Goal: Transaction & Acquisition: Obtain resource

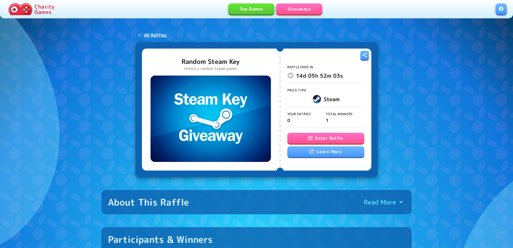
click at [319, 135] on button "Enter Raffle" at bounding box center [325, 138] width 77 height 11
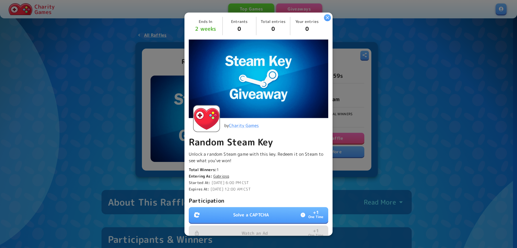
click at [257, 215] on p "Solve a CAPTCHA" at bounding box center [251, 214] width 36 height 6
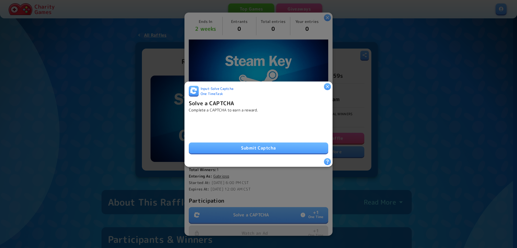
click at [274, 145] on button "Submit Captcha" at bounding box center [259, 147] width 140 height 11
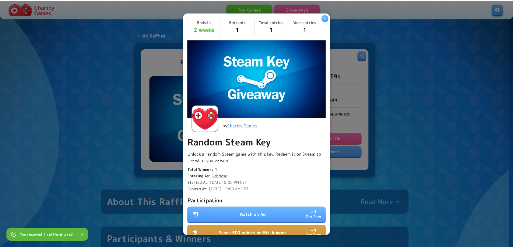
scroll to position [81, 0]
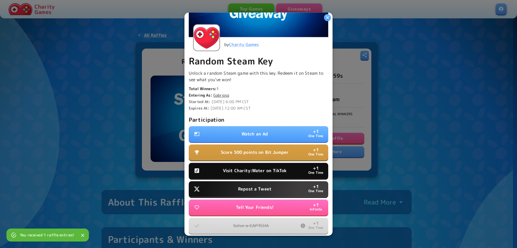
click at [259, 127] on button "Watch an Ad + 1 One Time" at bounding box center [259, 134] width 140 height 16
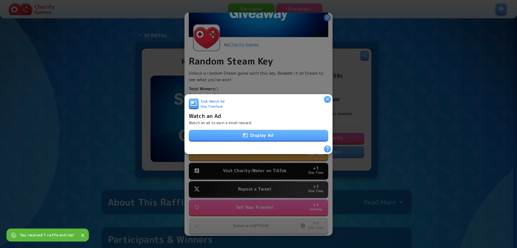
click at [251, 135] on button "Display Ad" at bounding box center [259, 135] width 140 height 11
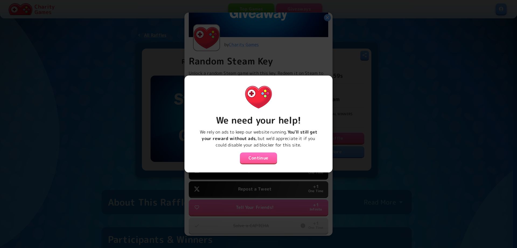
click at [258, 161] on div "We need your help! We rely on ads to keep our website running. You'll still get…" at bounding box center [259, 123] width 148 height 97
click at [260, 158] on button "Continue" at bounding box center [258, 157] width 37 height 11
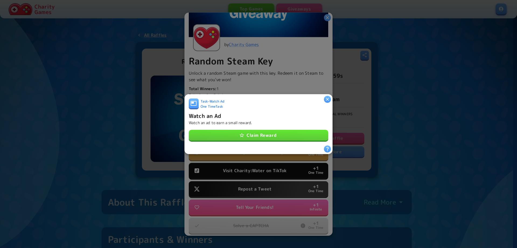
click at [280, 135] on button "Claim Reward" at bounding box center [259, 135] width 140 height 11
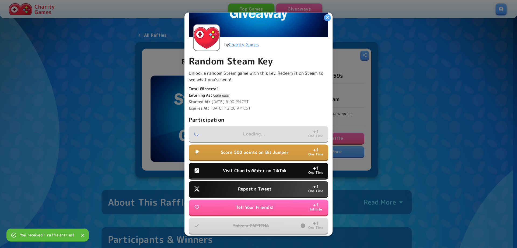
click at [248, 185] on p "Repost a Tweet" at bounding box center [254, 188] width 33 height 6
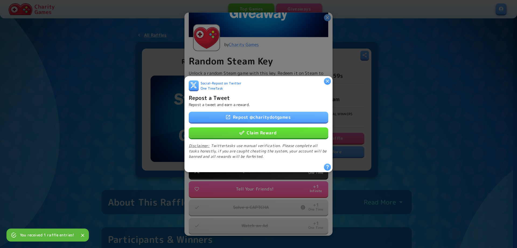
click at [251, 132] on button "Claim Reward" at bounding box center [259, 132] width 140 height 11
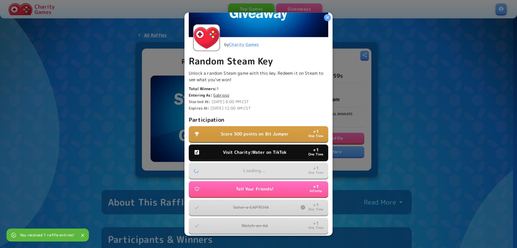
click at [252, 152] on p "Visit Charity:Water on TikTok" at bounding box center [255, 152] width 64 height 6
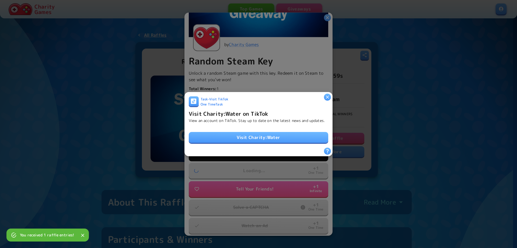
click at [254, 132] on link "Visit Charity:Water" at bounding box center [259, 137] width 140 height 11
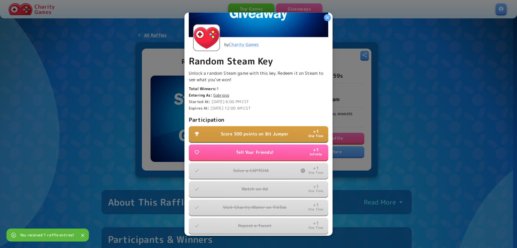
click at [245, 130] on p "Score 500 points on Bit Jumper" at bounding box center [255, 133] width 68 height 6
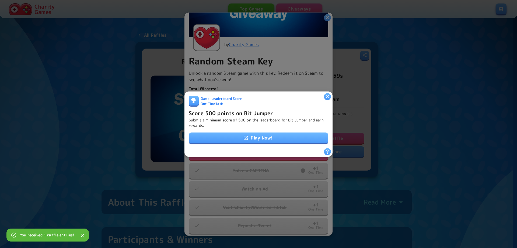
click at [253, 137] on link "Play Now!" at bounding box center [259, 137] width 140 height 11
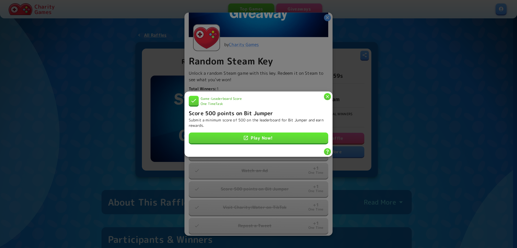
click at [259, 138] on link "Play Now!" at bounding box center [259, 137] width 140 height 11
click at [444, 107] on div at bounding box center [258, 124] width 517 height 248
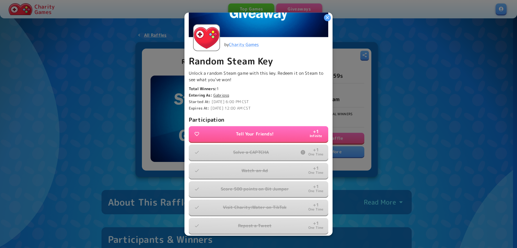
click at [422, 109] on div at bounding box center [258, 124] width 517 height 248
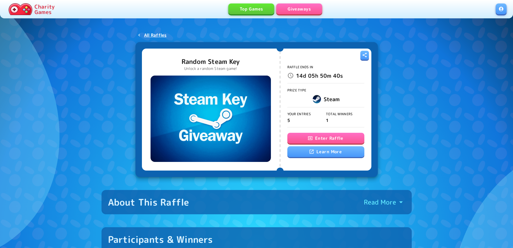
scroll to position [162, 0]
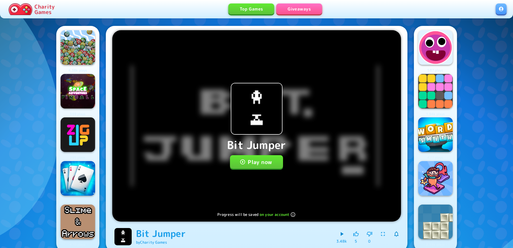
click at [269, 158] on button "Play now" at bounding box center [256, 161] width 53 height 13
